Goal: Task Accomplishment & Management: Manage account settings

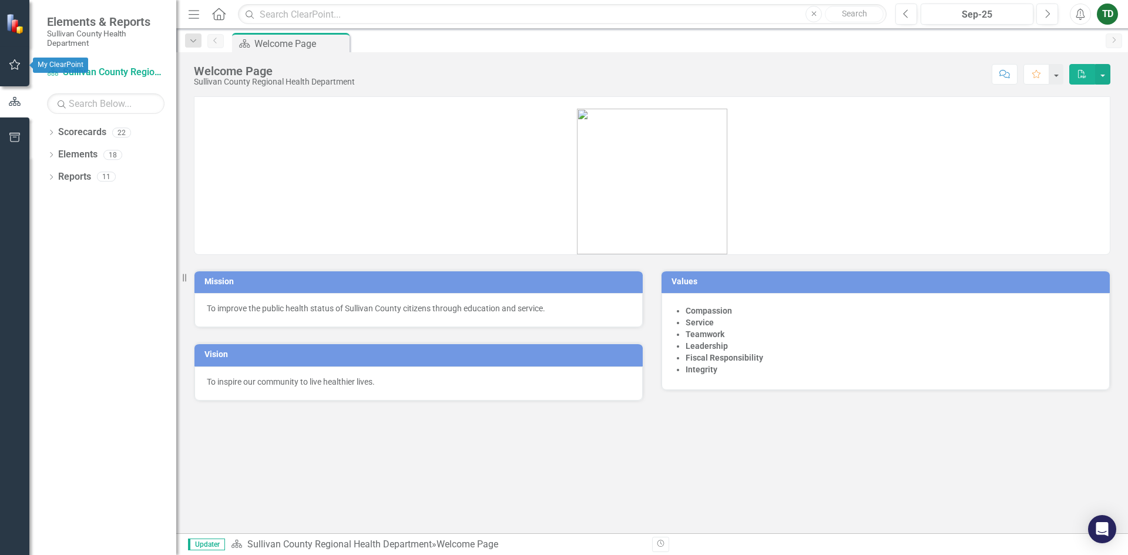
click at [12, 61] on icon "button" at bounding box center [15, 64] width 12 height 9
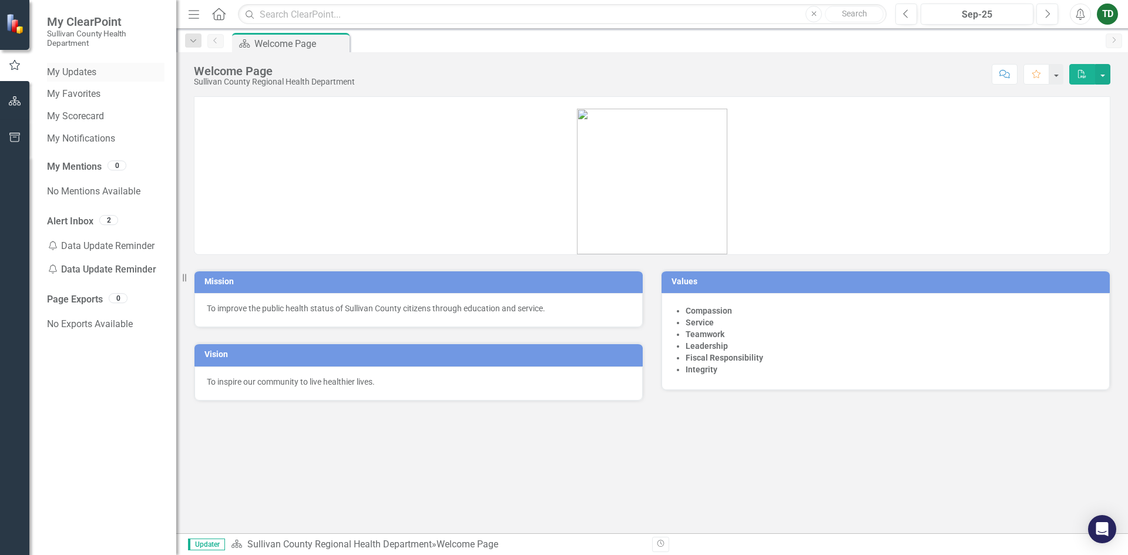
click at [78, 73] on link "My Updates" at bounding box center [106, 73] width 118 height 14
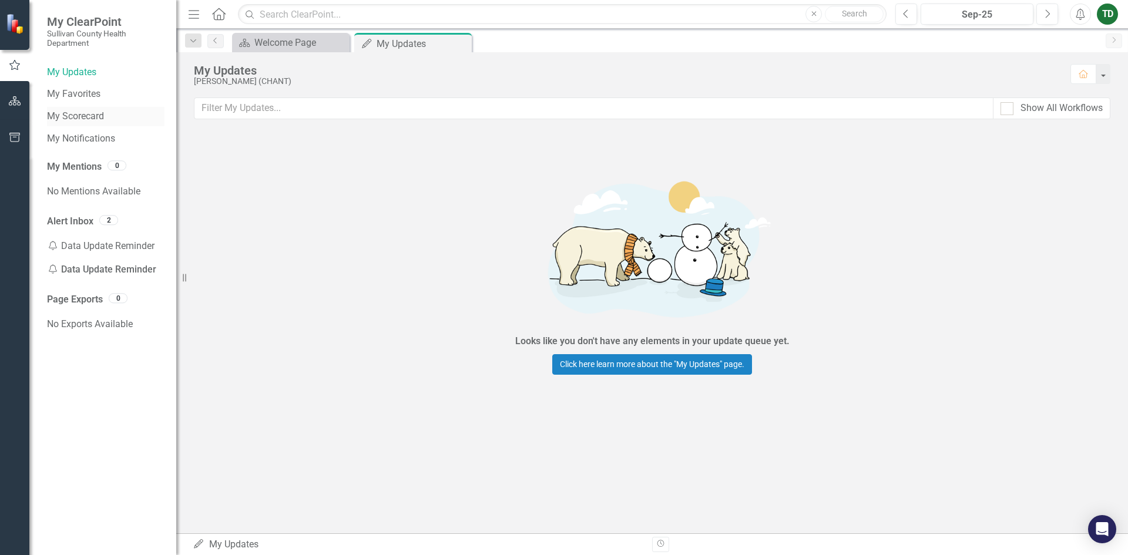
click at [61, 119] on link "My Scorecard" at bounding box center [106, 117] width 118 height 14
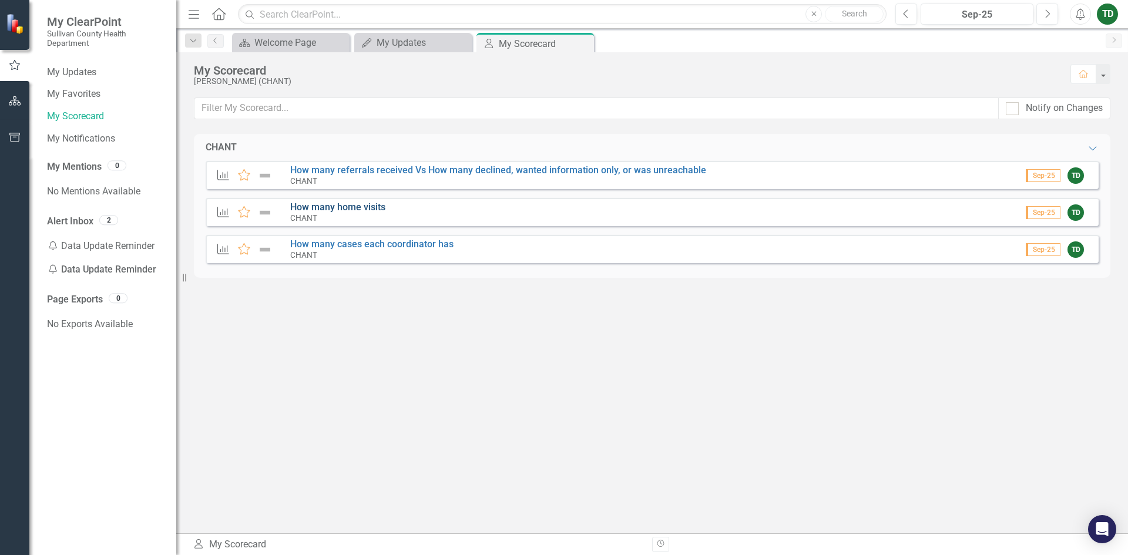
click at [327, 209] on link "How many home visits" at bounding box center [337, 207] width 95 height 11
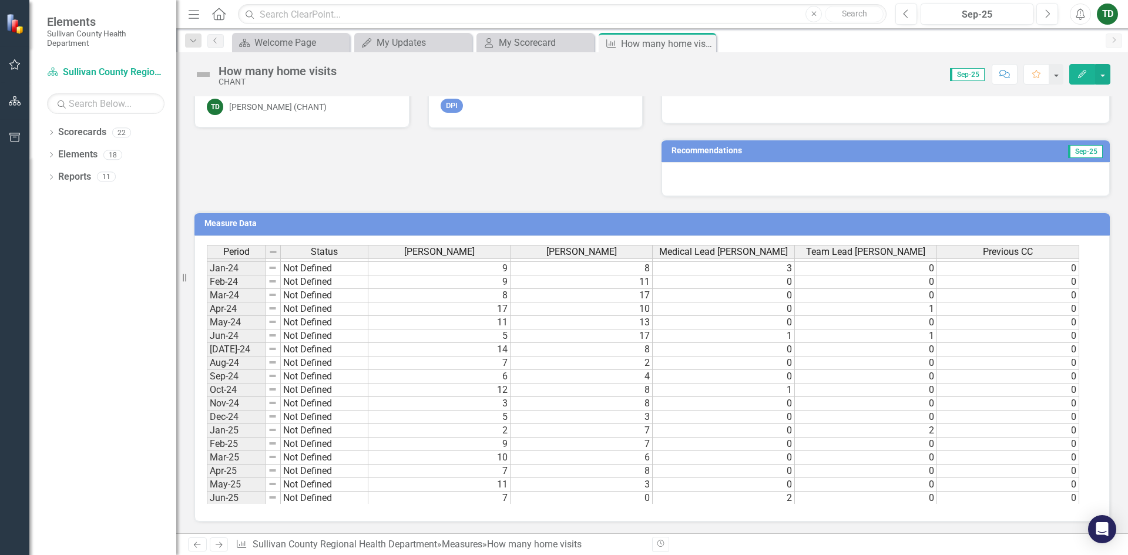
scroll to position [729, 0]
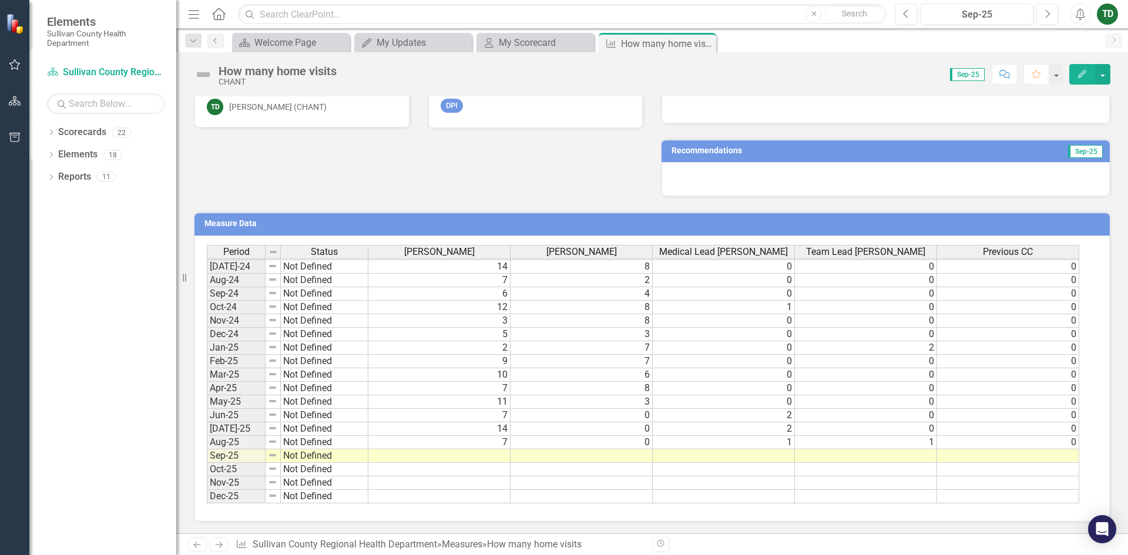
click at [495, 454] on tbody "May-23 Not Defined 12 2 2 0 0 Jun-23 Not Defined 12 25 1 0 0 [DATE]-23 Not Defi…" at bounding box center [643, 287] width 873 height 433
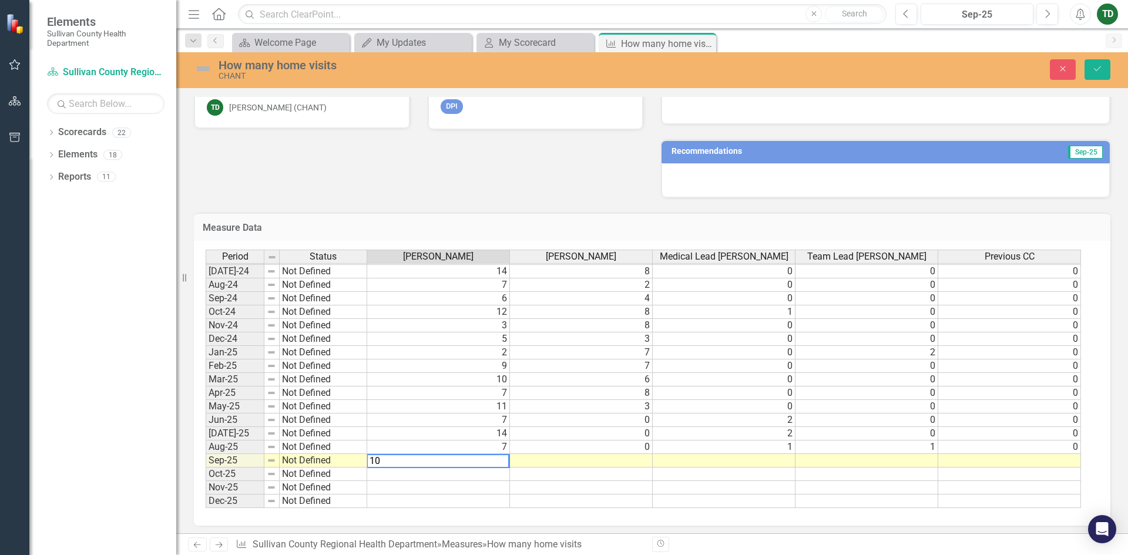
type textarea "10"
click at [645, 460] on td at bounding box center [581, 461] width 143 height 14
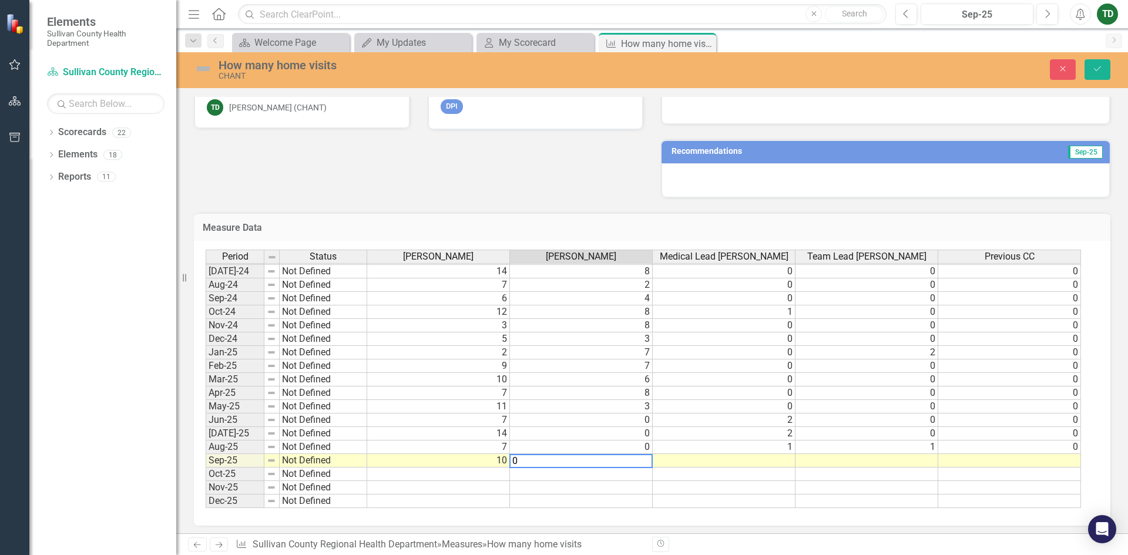
type textarea "0"
click at [733, 461] on td at bounding box center [724, 461] width 143 height 14
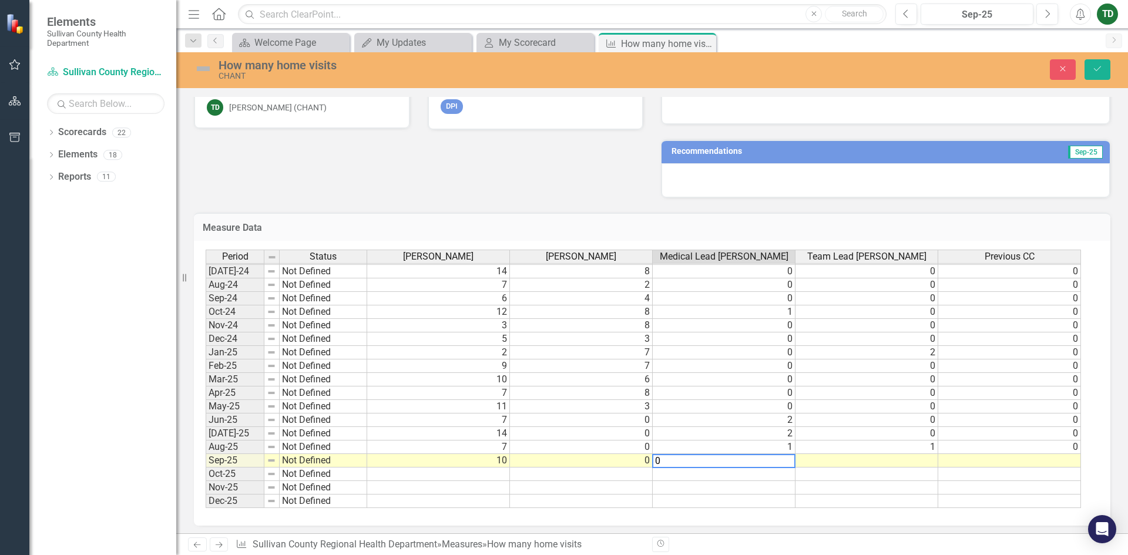
type textarea "0"
click at [903, 464] on td at bounding box center [867, 461] width 143 height 14
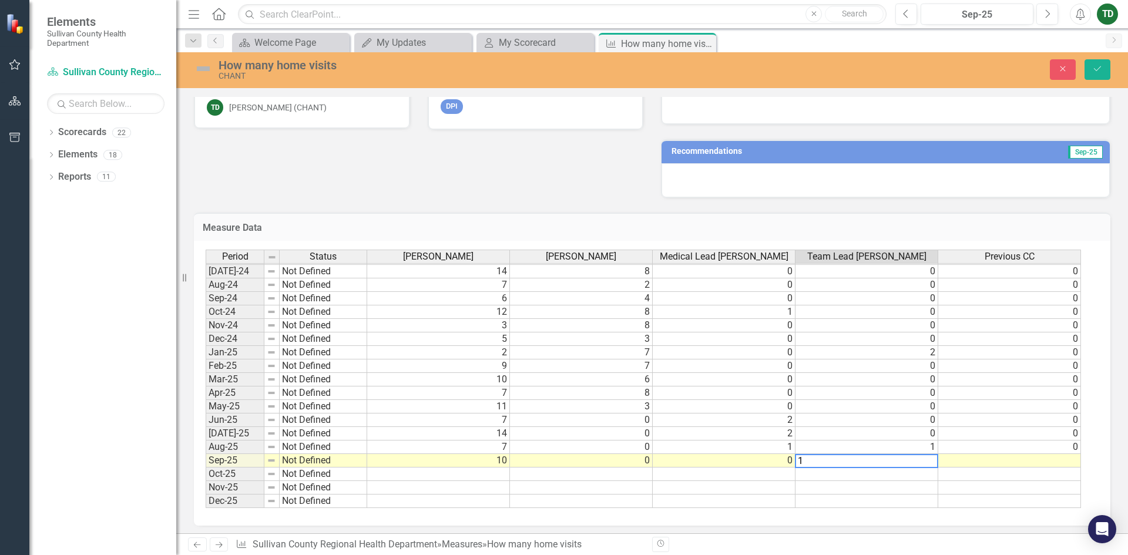
type textarea "1"
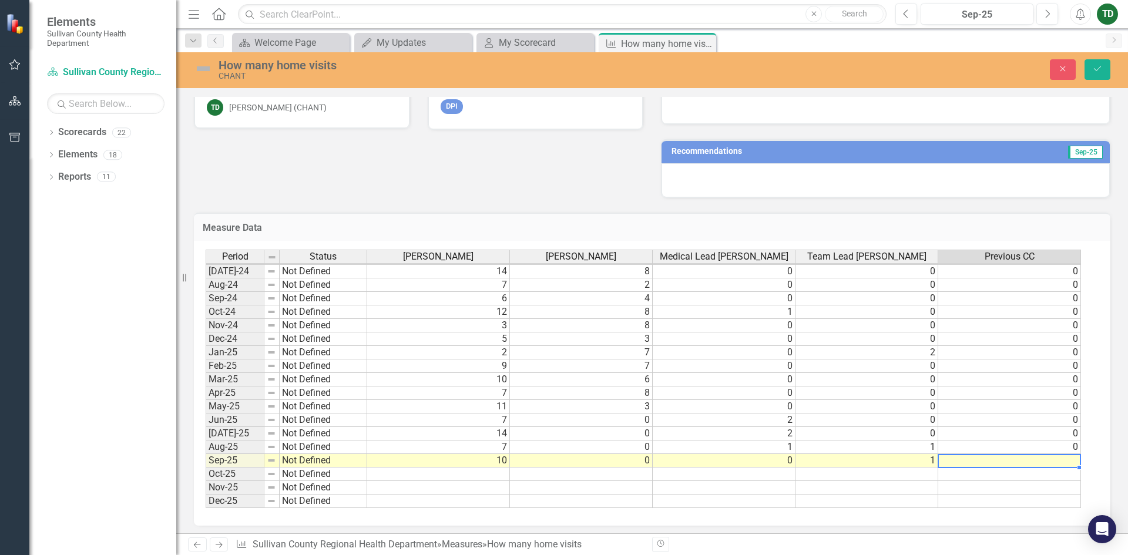
click at [1065, 458] on td at bounding box center [1009, 461] width 143 height 14
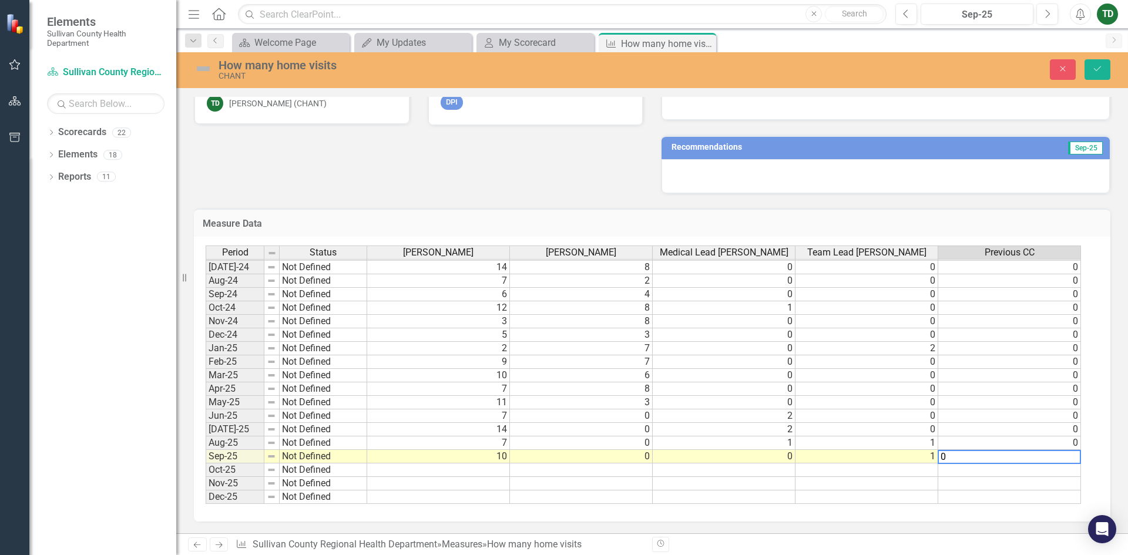
click at [1059, 457] on textarea "0" at bounding box center [1009, 457] width 143 height 14
type textarea "0"
click at [1038, 474] on td at bounding box center [1009, 471] width 143 height 14
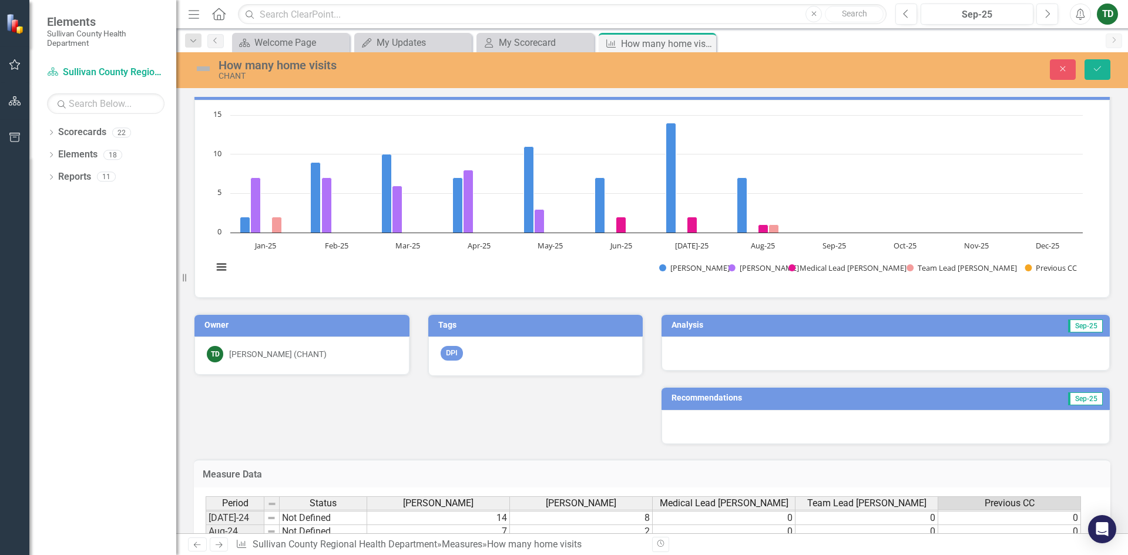
scroll to position [0, 0]
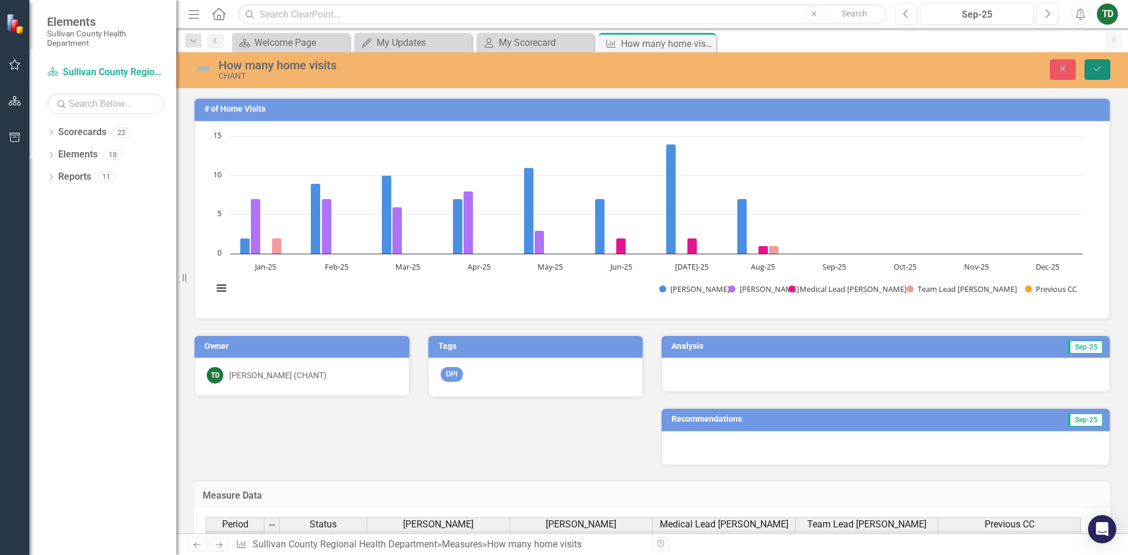
click at [1099, 68] on icon "Save" at bounding box center [1097, 69] width 11 height 8
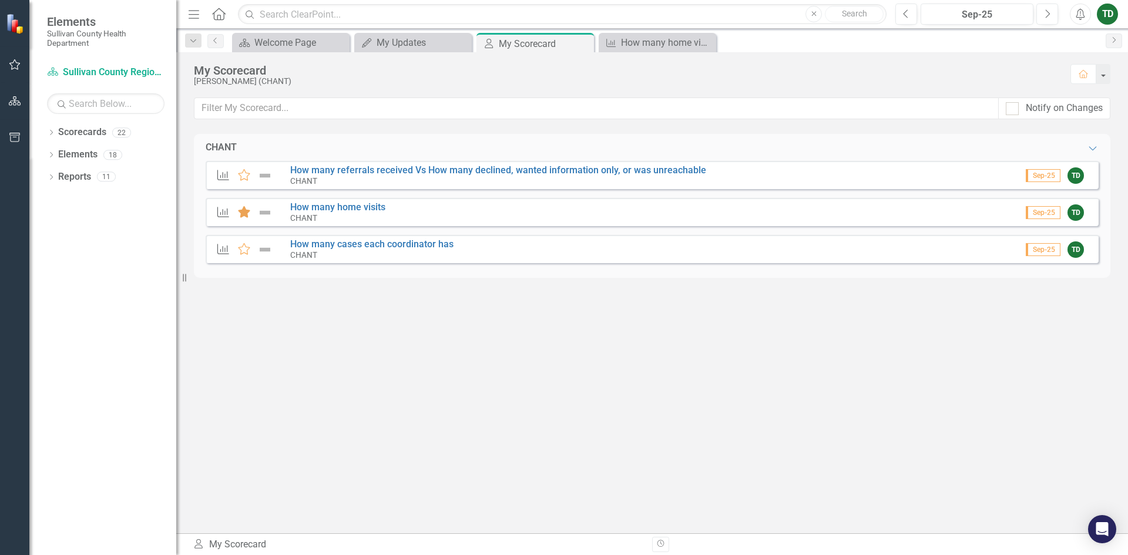
click at [242, 214] on icon at bounding box center [244, 212] width 12 height 12
